Goal: Task Accomplishment & Management: Complete application form

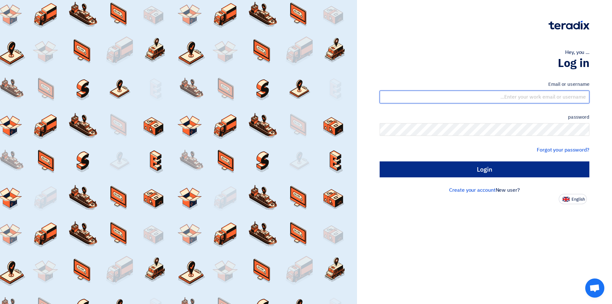
type input "[EMAIL_ADDRESS][DOMAIN_NAME]"
click at [448, 173] on input "Login" at bounding box center [485, 169] width 210 height 16
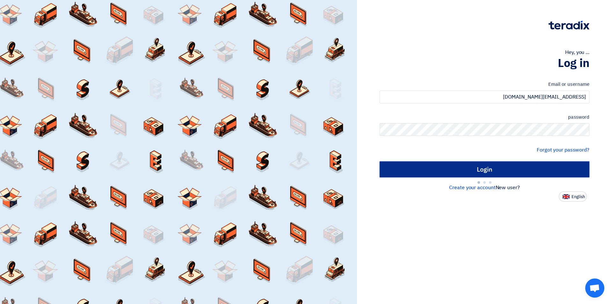
type input "Sign in"
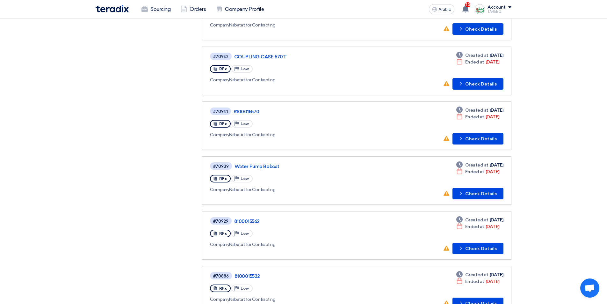
scroll to position [255, 0]
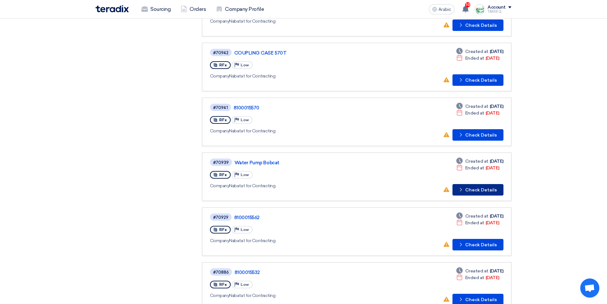
click at [467, 190] on font "Check Details" at bounding box center [481, 189] width 32 height 5
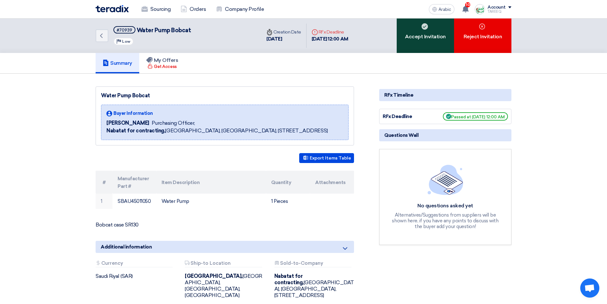
click at [416, 41] on div "Accept Invitation" at bounding box center [425, 35] width 57 height 34
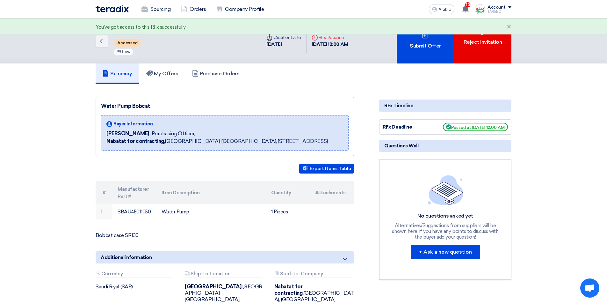
click at [416, 41] on div "Submit Offer" at bounding box center [425, 40] width 57 height 45
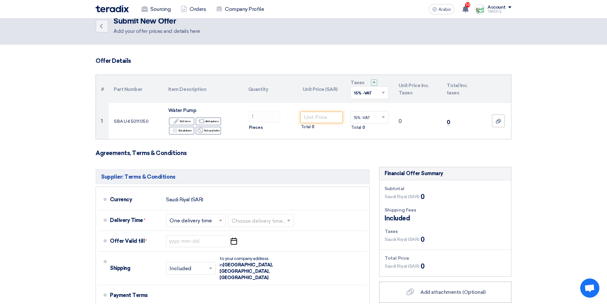
scroll to position [13, 0]
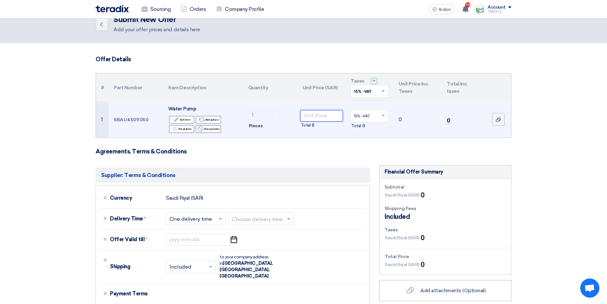
click at [321, 113] on input "number" at bounding box center [321, 115] width 43 height 11
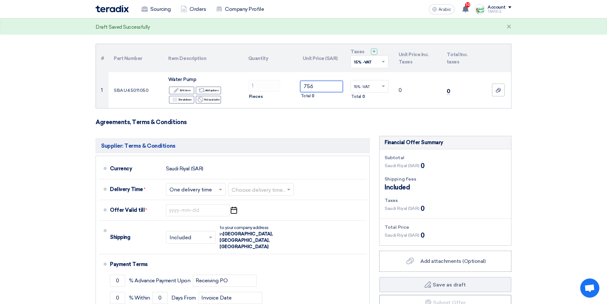
scroll to position [76, 0]
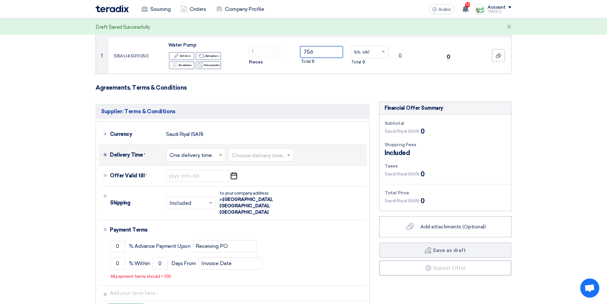
type input "756"
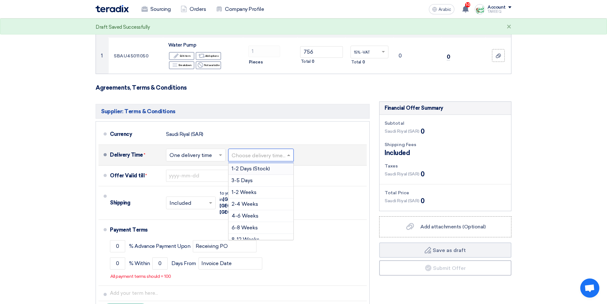
click at [266, 154] on input "text" at bounding box center [261, 155] width 59 height 9
click at [248, 181] on font "3-5 Days" at bounding box center [242, 180] width 21 height 6
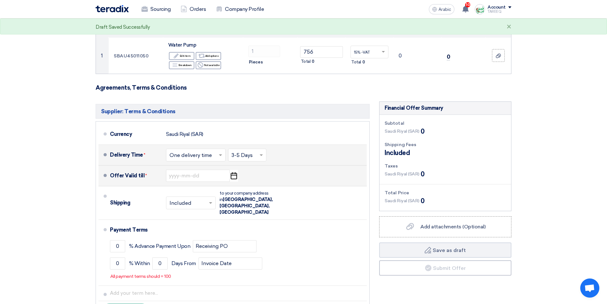
click at [164, 175] on div "Offer Valid till * Pick a date" at bounding box center [237, 175] width 254 height 15
click at [177, 177] on input at bounding box center [198, 176] width 64 height 12
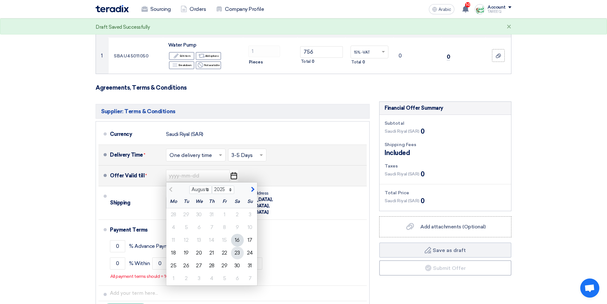
click at [239, 255] on font "23" at bounding box center [237, 253] width 5 height 6
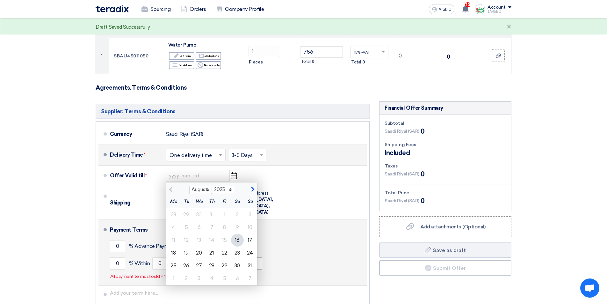
type input "[DATE]"
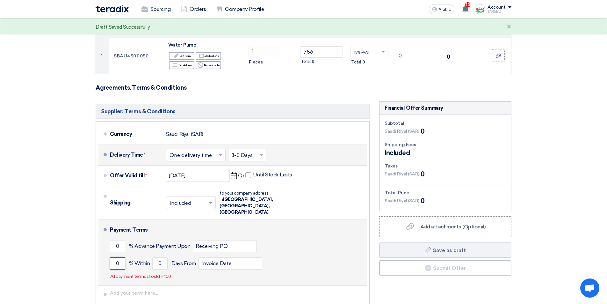
click at [113, 257] on input "0" at bounding box center [117, 263] width 15 height 12
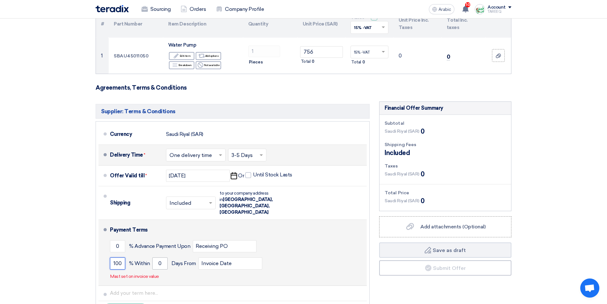
type input "100"
click at [157, 257] on input "0" at bounding box center [159, 263] width 15 height 12
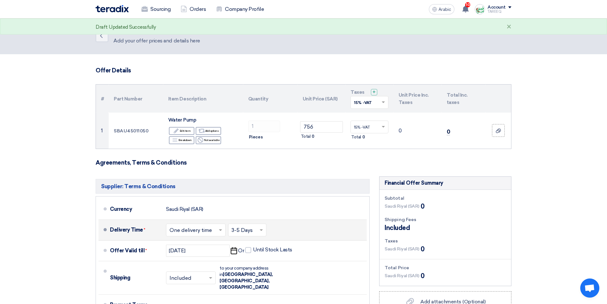
scroll to position [0, 0]
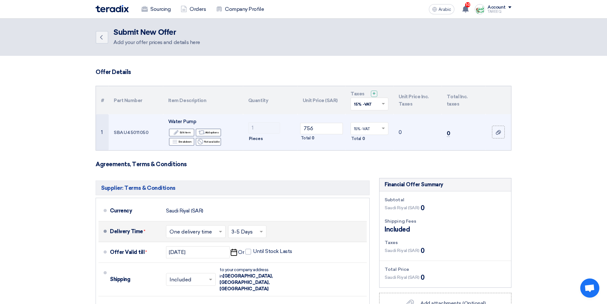
type input "90"
click at [138, 133] on font "SBAU45011050" at bounding box center [131, 131] width 35 height 5
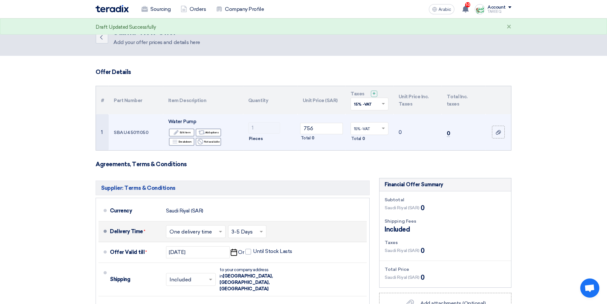
copy font "SBAU45011050"
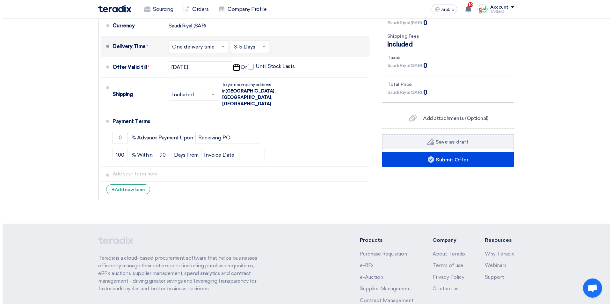
scroll to position [191, 0]
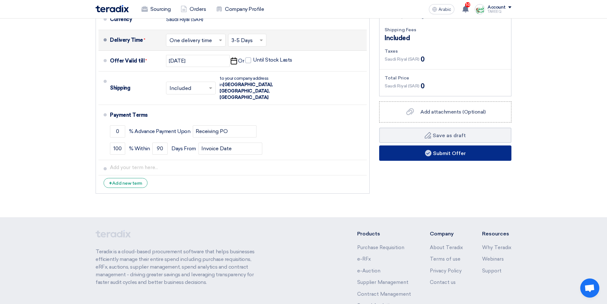
click at [413, 153] on button "Submit Offer" at bounding box center [445, 152] width 132 height 15
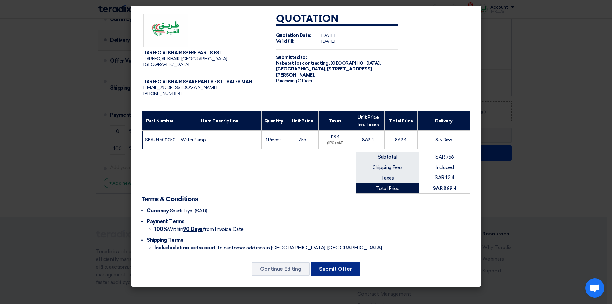
click at [327, 266] on font "Submit Offer" at bounding box center [335, 269] width 33 height 6
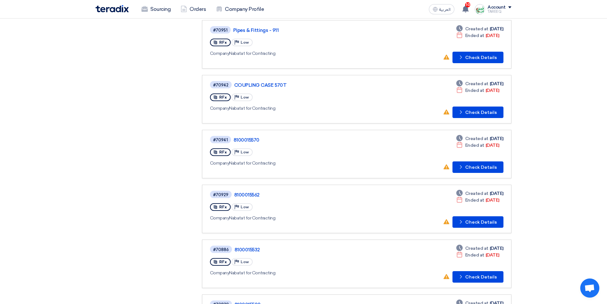
scroll to position [223, 0]
click at [474, 167] on button "Check details Check Details" at bounding box center [478, 166] width 51 height 11
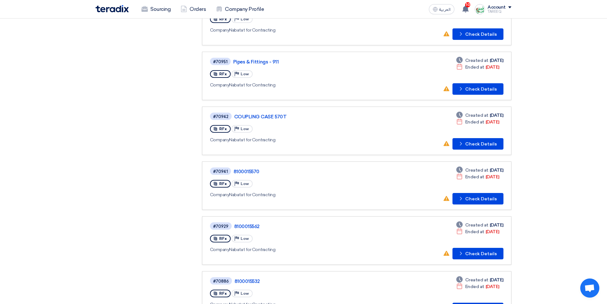
scroll to position [223, 0]
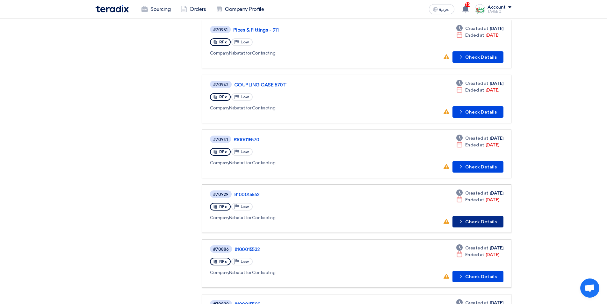
click at [471, 218] on button "Check details Check Details" at bounding box center [478, 221] width 51 height 11
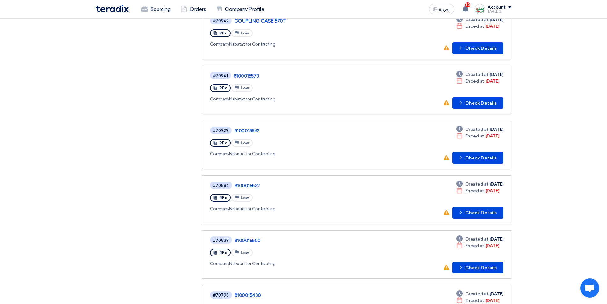
scroll to position [319, 0]
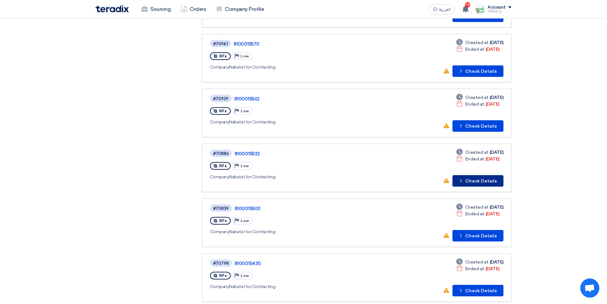
click at [482, 182] on button "Check details Check Details" at bounding box center [478, 180] width 51 height 11
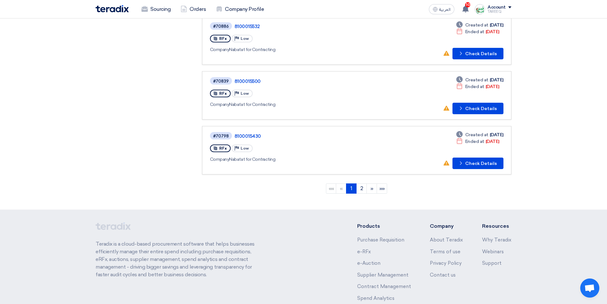
scroll to position [446, 0]
click at [481, 111] on button "Check details Check Details" at bounding box center [478, 107] width 51 height 11
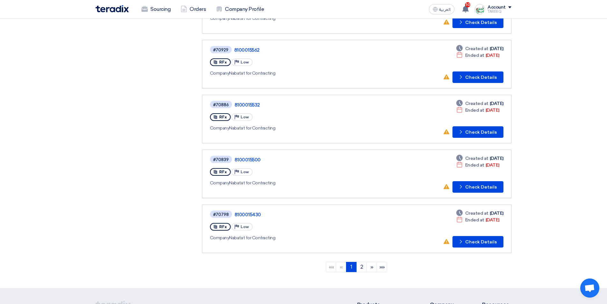
scroll to position [494, 0]
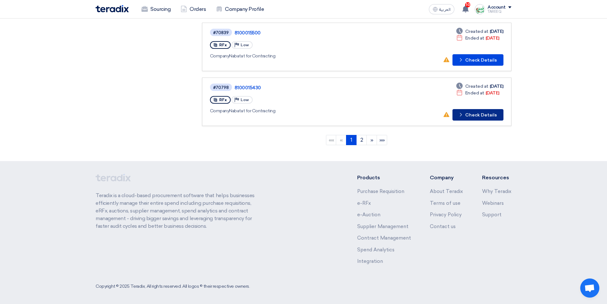
click at [479, 119] on button "Check details Check Details" at bounding box center [478, 114] width 51 height 11
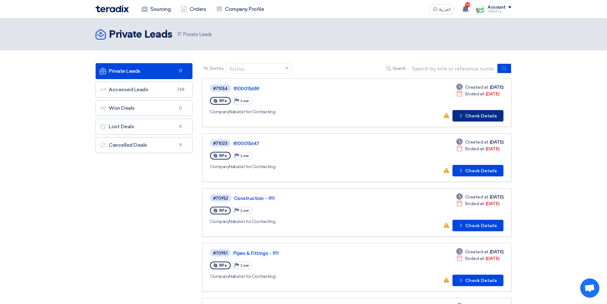
click at [462, 115] on use at bounding box center [461, 116] width 2 height 4
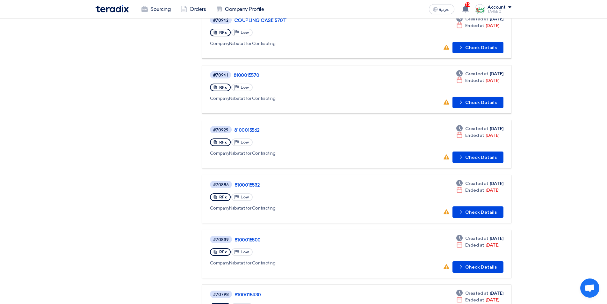
scroll to position [351, 0]
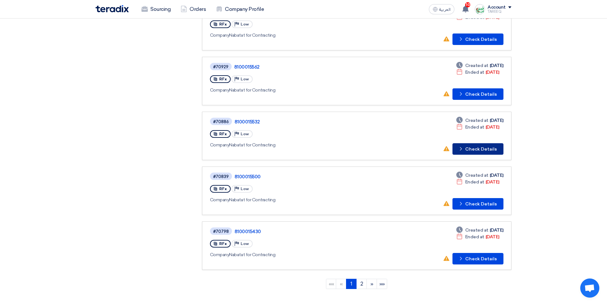
click at [489, 149] on button "Check details Check Details" at bounding box center [478, 148] width 51 height 11
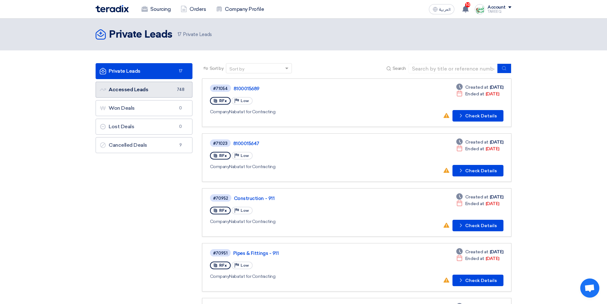
click at [168, 92] on link "Accessed Leads Accessed Leads 748" at bounding box center [144, 90] width 97 height 16
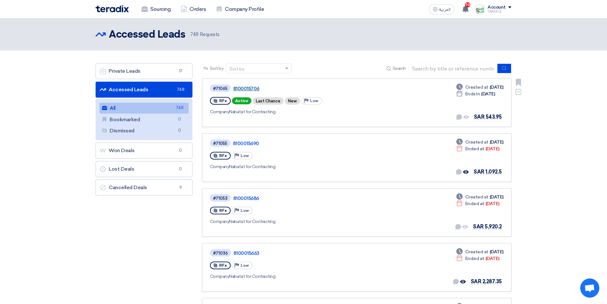
click at [252, 87] on link "8100015706" at bounding box center [312, 89] width 159 height 6
click at [255, 143] on link "8100015690" at bounding box center [312, 144] width 159 height 6
click at [159, 78] on link "Private Leads Private Leads 17" at bounding box center [144, 71] width 97 height 16
